Goal: Complete application form

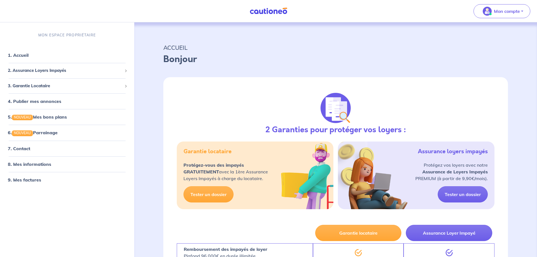
select select "FR"
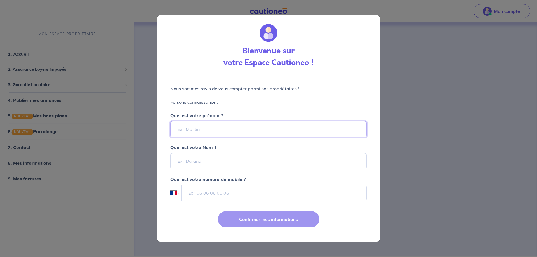
click at [224, 134] on input "Quel est votre prénom ?" at bounding box center [268, 129] width 196 height 16
click at [254, 127] on input "[PERSON_NAME]" at bounding box center [268, 129] width 196 height 16
type input "[PERSON_NAME]"
click at [211, 160] on input "Quel est votre Nom ?" at bounding box center [268, 161] width 196 height 16
type input "semenou"
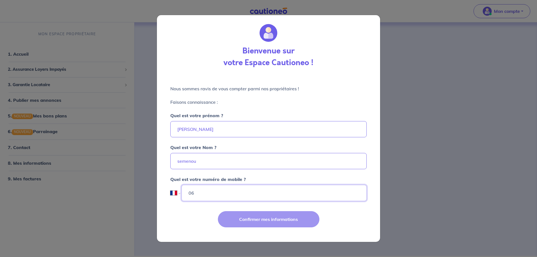
type input "0"
type input "06 82 36 38 44"
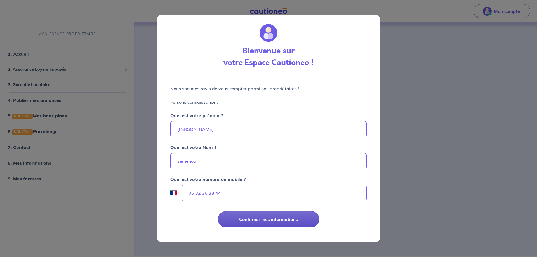
click at [257, 216] on button "Confirmer mes informations" at bounding box center [268, 219] width 101 height 16
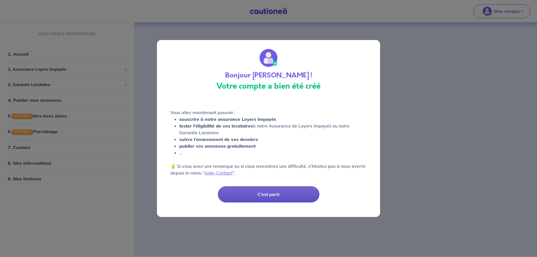
click at [284, 193] on button "C’est parti" at bounding box center [268, 194] width 101 height 16
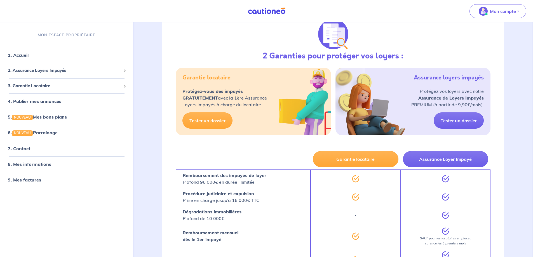
scroll to position [56, 0]
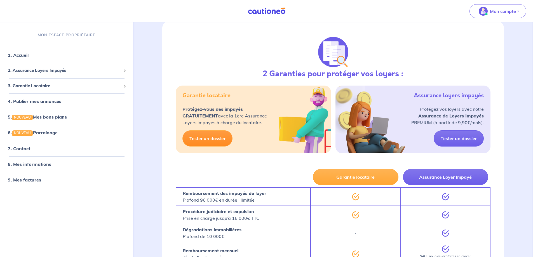
click at [211, 138] on link "Tester un dossier" at bounding box center [207, 138] width 50 height 16
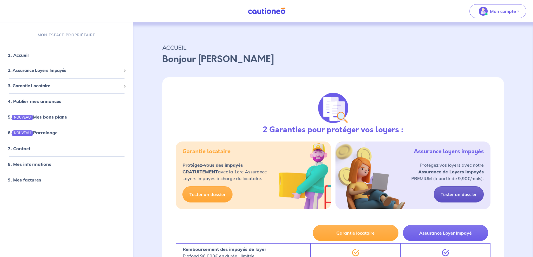
click at [452, 193] on link "Tester un dossier" at bounding box center [458, 194] width 50 height 16
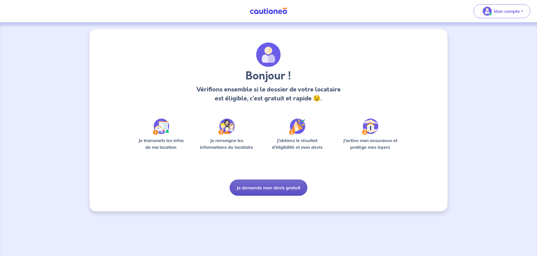
click at [261, 189] on button "Je demande mon devis gratuit" at bounding box center [269, 187] width 78 height 16
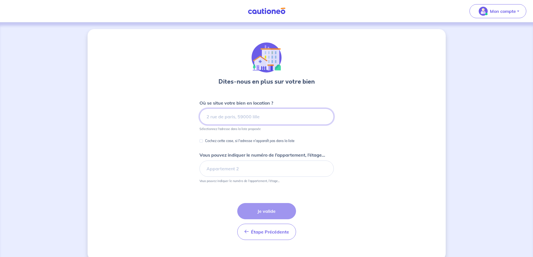
click at [252, 120] on input at bounding box center [266, 116] width 134 height 16
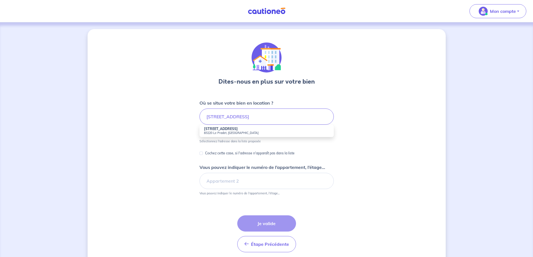
click at [213, 130] on strong "26 Rue des Pivoines" at bounding box center [221, 129] width 34 height 4
type input "26 Rue des Pivoines, 83220 Le Pradet, France"
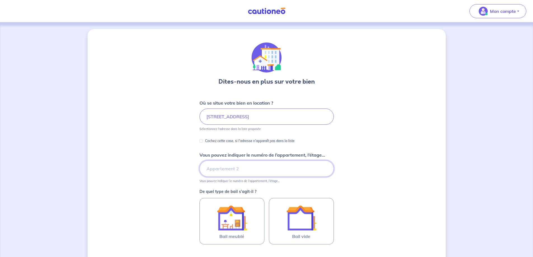
click at [227, 169] on input "Vous pouvez indiquer le numéro de l’appartement, l’étage..." at bounding box center [266, 168] width 134 height 16
click at [259, 168] on input "aPPARTEMENT 11" at bounding box center [266, 168] width 134 height 16
click at [211, 167] on input "aPPARTEMENT 11" at bounding box center [266, 168] width 134 height 16
click at [247, 169] on input "APPARTEMENT 11" at bounding box center [266, 168] width 134 height 16
type input "APPARTEMENT 11 - ETAGE 1"
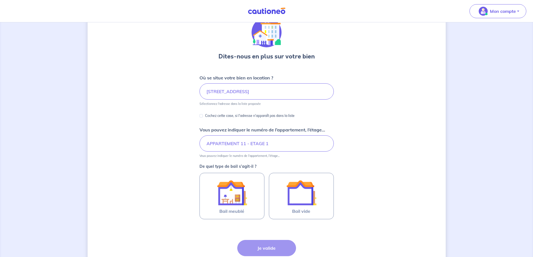
scroll to position [56, 0]
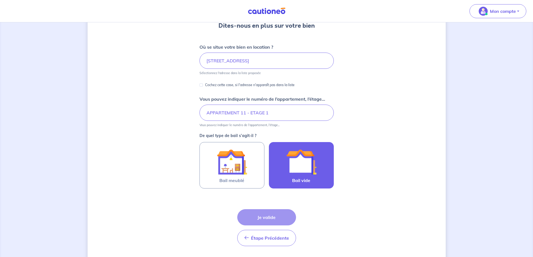
click at [309, 179] on span "Bail vide" at bounding box center [301, 180] width 18 height 7
click at [0, 0] on input "Bail vide" at bounding box center [0, 0] width 0 height 0
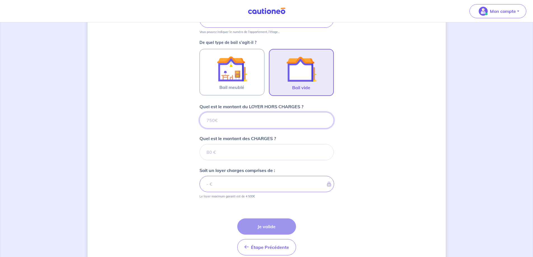
scroll to position [140, 0]
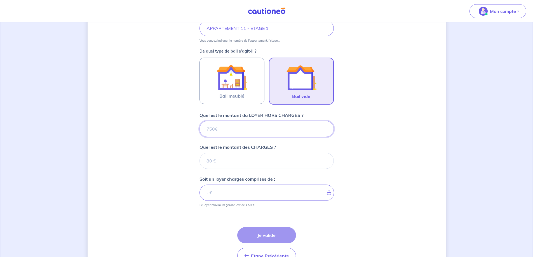
click at [254, 129] on input "Quel est le montant du LOYER HORS CHARGES ?" at bounding box center [266, 129] width 134 height 16
click at [245, 131] on input "Quel est le montant du LOYER HORS CHARGES ?" at bounding box center [266, 129] width 134 height 16
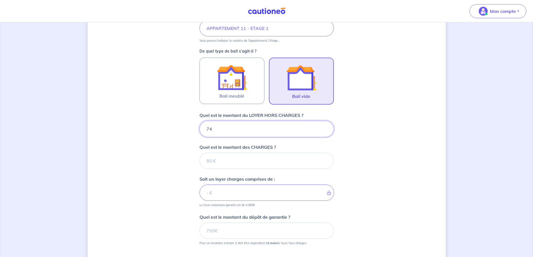
type input "745"
type input "75"
type input "752"
type input "75"
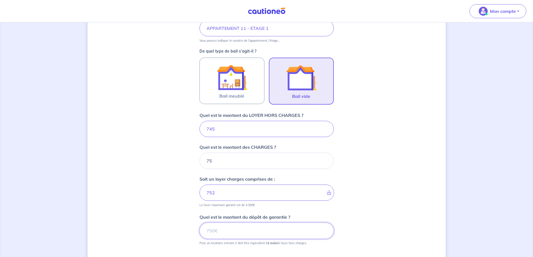
type input "820"
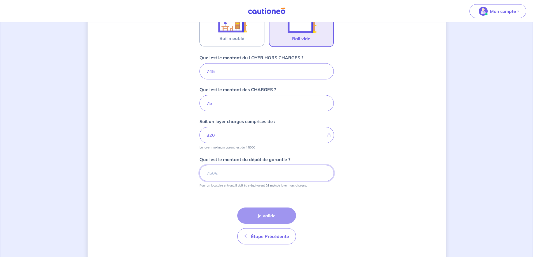
scroll to position [212, 0]
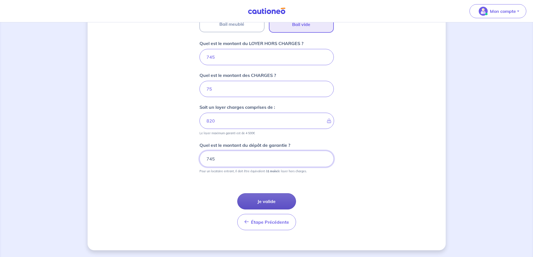
type input "745"
click at [281, 197] on button "Je valide" at bounding box center [266, 201] width 59 height 16
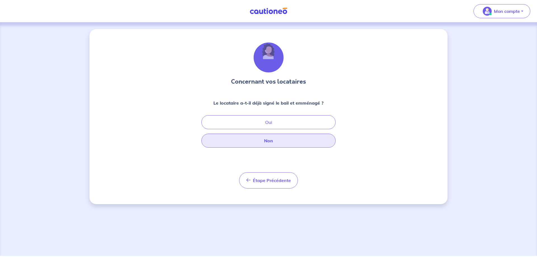
click at [285, 141] on button "Non" at bounding box center [268, 141] width 134 height 14
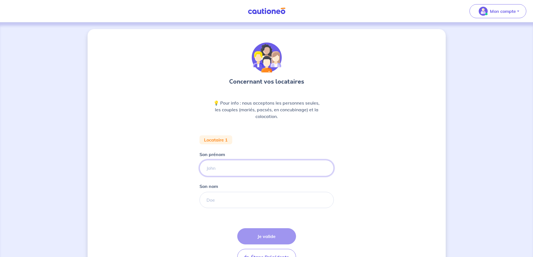
click at [258, 167] on input "Son prénom" at bounding box center [266, 168] width 134 height 16
type input "VIRGINIE"
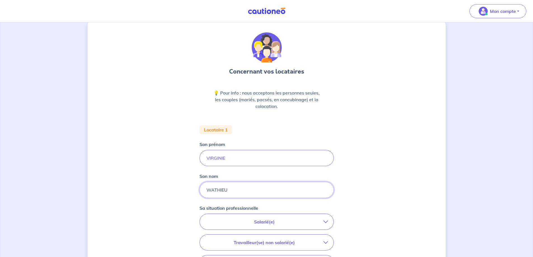
type input "WATHIEU"
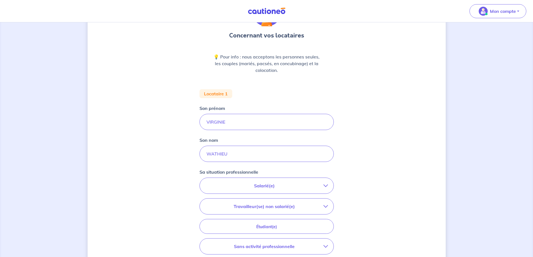
scroll to position [84, 0]
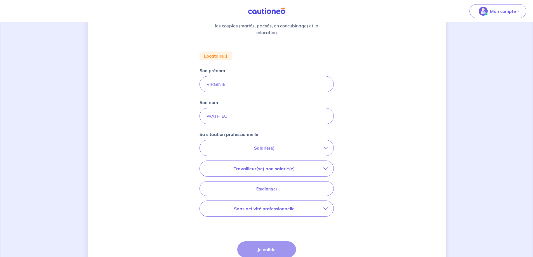
click at [269, 152] on button "Salarié(e)" at bounding box center [267, 148] width 134 height 16
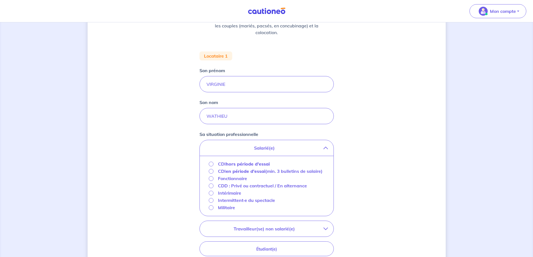
click at [258, 162] on strong "hors période d'essai" at bounding box center [248, 164] width 44 height 6
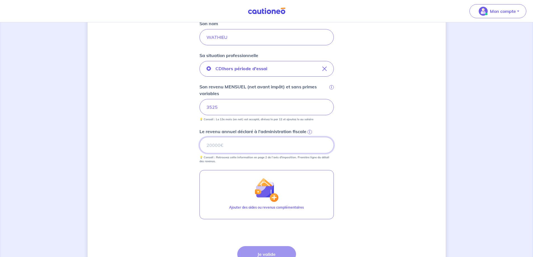
scroll to position [168, 0]
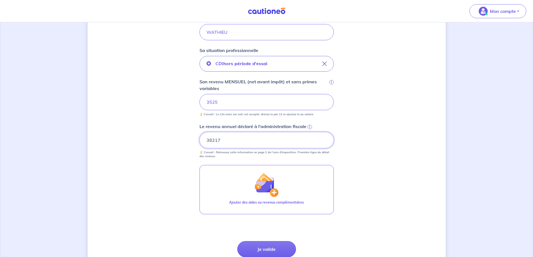
type input "38217"
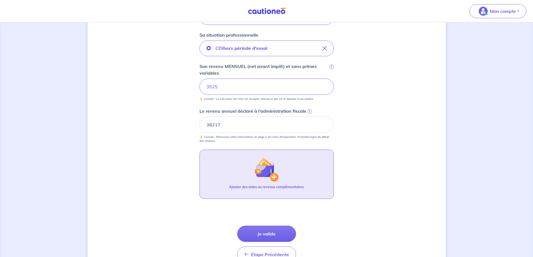
scroll to position [196, 0]
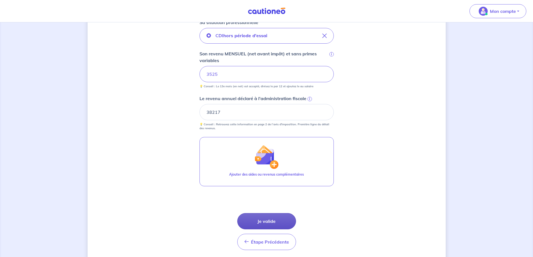
click at [263, 224] on button "Je valide" at bounding box center [266, 221] width 59 height 16
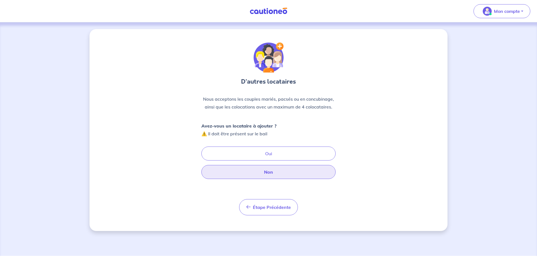
click at [258, 172] on button "Non" at bounding box center [268, 172] width 134 height 14
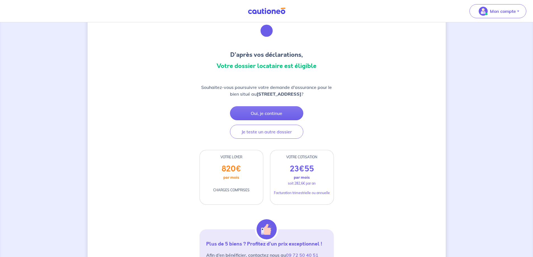
scroll to position [28, 0]
